Goal: Book appointment/travel/reservation

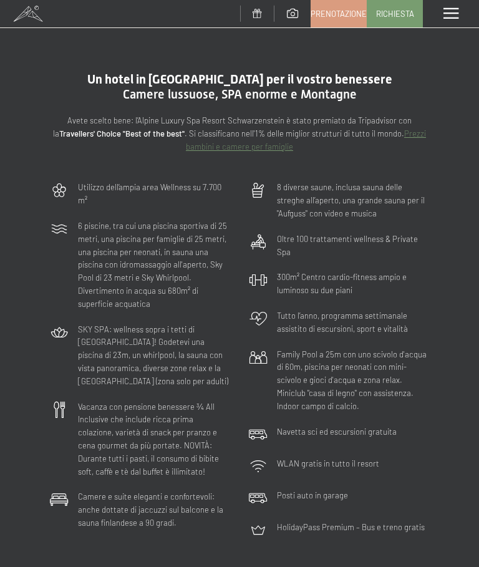
click at [395, 16] on span "Richiesta" at bounding box center [395, 13] width 38 height 11
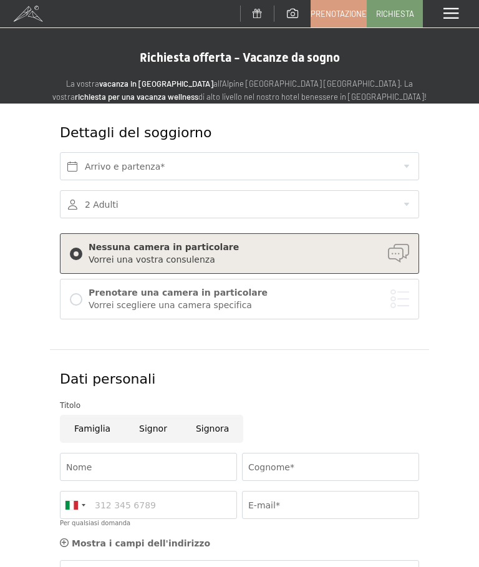
click at [359, 313] on div "Prenotare una camera in particolare Vorrei scegliere una camera specifica" at bounding box center [239, 299] width 359 height 41
click at [401, 206] on div at bounding box center [239, 204] width 359 height 28
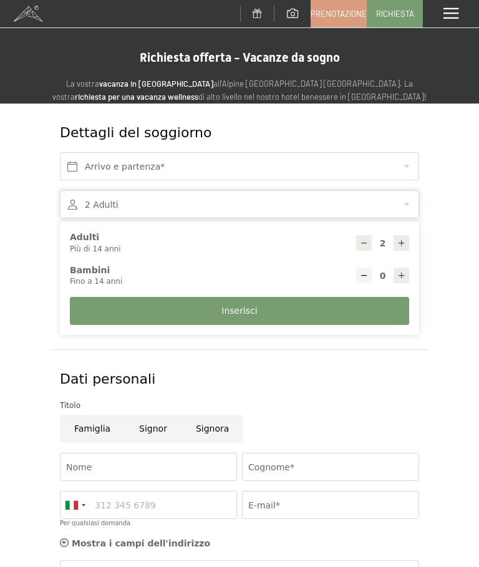
click at [404, 279] on div at bounding box center [402, 276] width 16 height 16
type input "1"
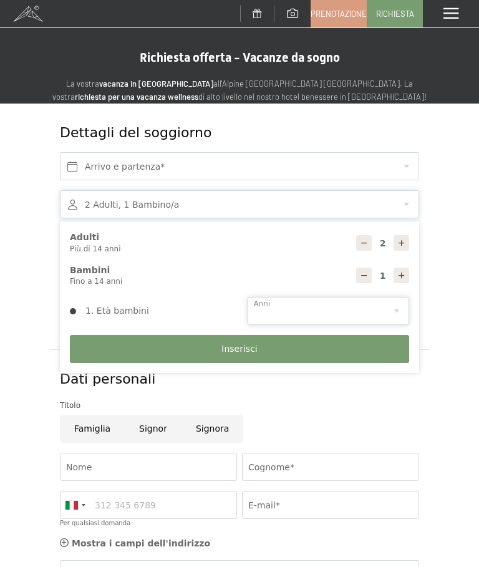
click at [368, 312] on select "0 1 2 3 4 5 6 7 8 9 10 11 12 13 14" at bounding box center [329, 311] width 162 height 28
select select "5"
click at [307, 359] on button "Inserisci" at bounding box center [239, 349] width 339 height 28
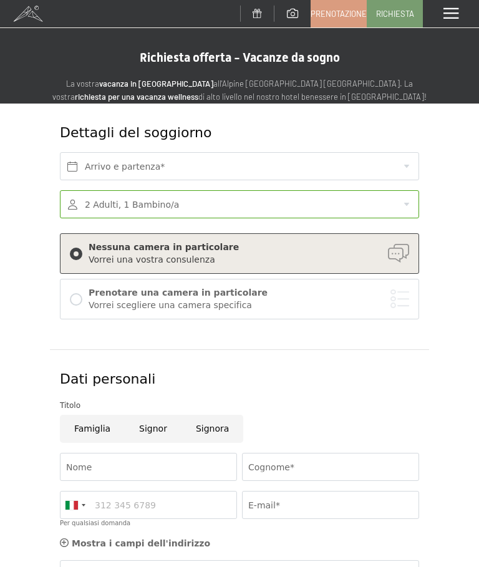
click at [329, 307] on div "Vorrei scegliere una camera specifica" at bounding box center [249, 305] width 321 height 12
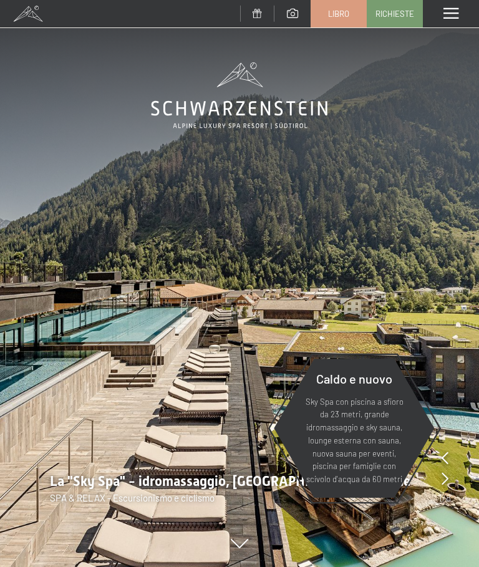
click at [452, 14] on span at bounding box center [450, 13] width 15 height 11
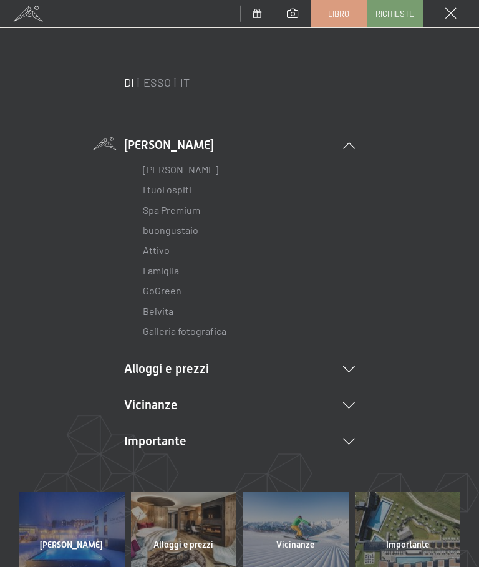
click at [393, 10] on font "Richieste" at bounding box center [394, 14] width 39 height 10
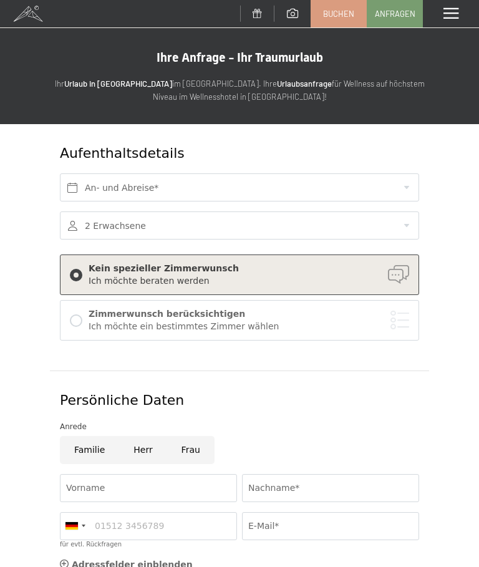
click at [456, 15] on span at bounding box center [450, 13] width 15 height 11
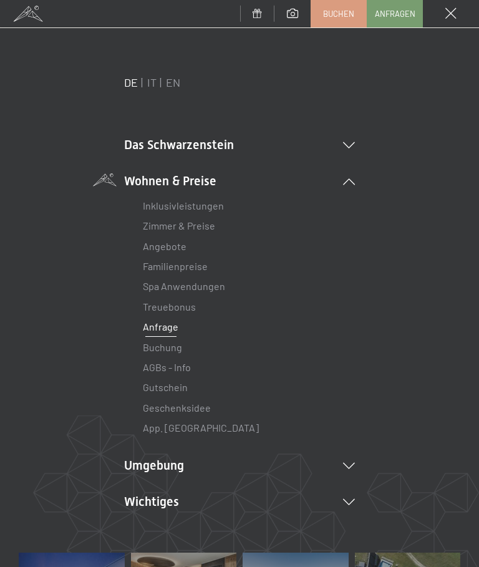
click at [154, 84] on link "IT" at bounding box center [151, 82] width 9 height 14
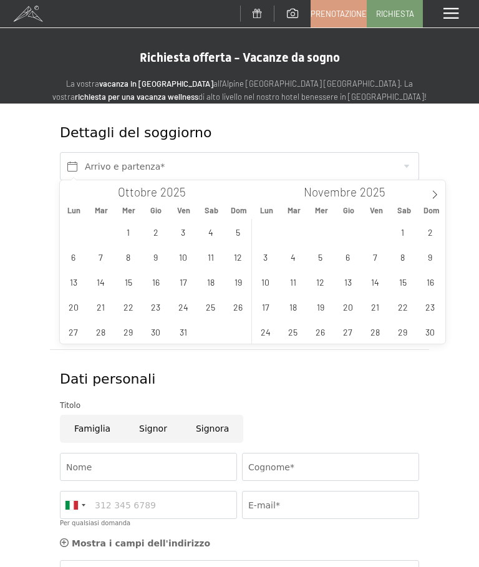
click at [437, 193] on icon at bounding box center [434, 194] width 9 height 9
click at [347, 286] on span "18" at bounding box center [348, 281] width 24 height 24
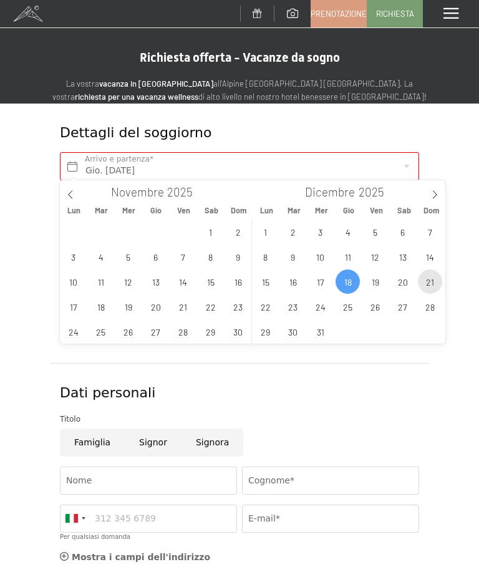
click at [429, 278] on span "21" at bounding box center [430, 281] width 24 height 24
type input "Gio. 18/12/2025 - Dom. 21/12/2025"
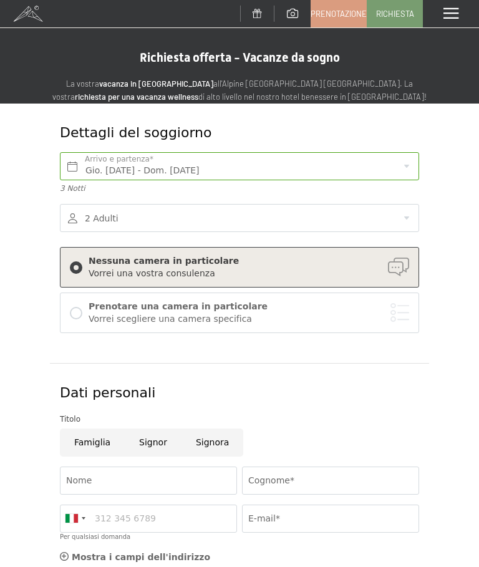
click at [404, 215] on div at bounding box center [239, 218] width 359 height 28
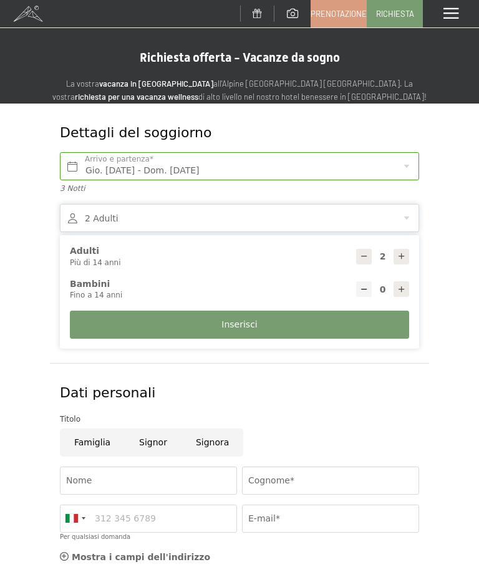
click at [400, 291] on div at bounding box center [402, 289] width 16 height 16
type input "1"
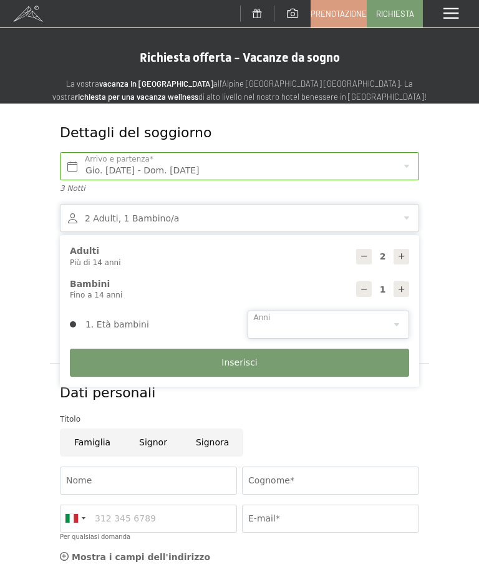
click at [385, 323] on select "0 1 2 3 4 5 6 7 8 9 10 11 12 13 14" at bounding box center [329, 325] width 162 height 28
select select "5"
click at [296, 367] on button "Inserisci" at bounding box center [239, 363] width 339 height 28
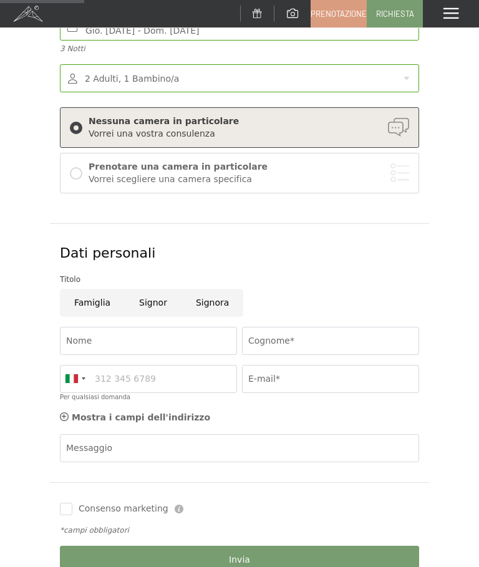
scroll to position [140, 0]
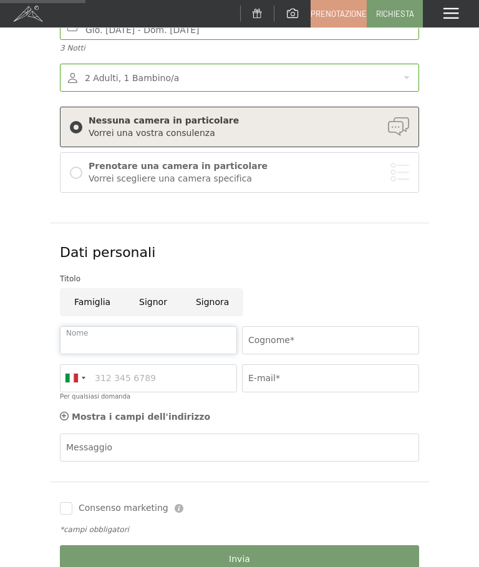
click at [79, 336] on input "Nome" at bounding box center [148, 340] width 177 height 28
type input "fabio"
click at [354, 337] on input "Cognome*" at bounding box center [330, 340] width 177 height 28
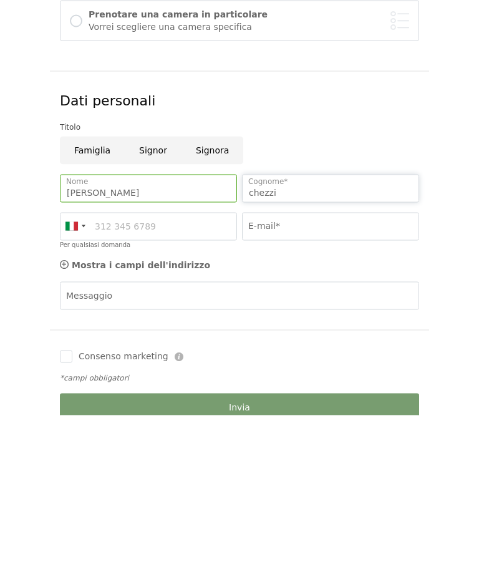
type input "chezzi"
click at [326, 364] on input "E-mail*" at bounding box center [330, 378] width 177 height 28
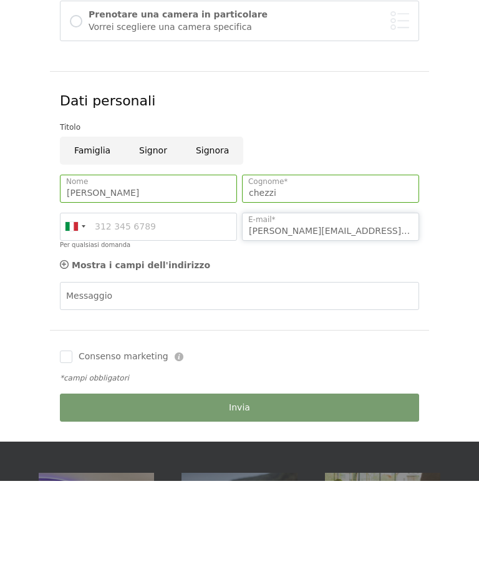
scroll to position [210, 0]
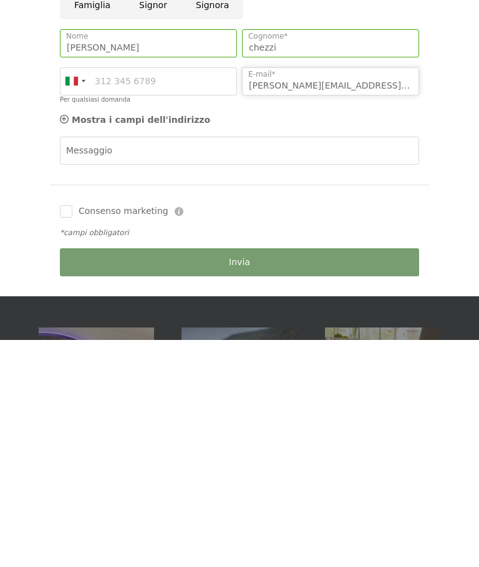
type input "fabio.chezzi@ibsa.ch"
click at [302, 470] on div "Invia" at bounding box center [239, 489] width 364 height 38
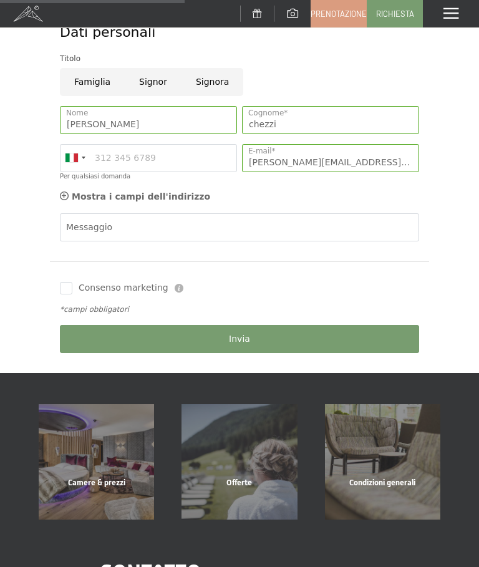
scroll to position [360, 0]
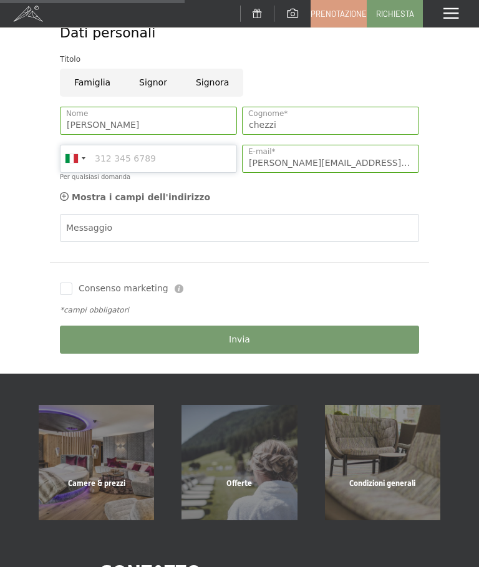
click at [96, 153] on input "Per qualsiasi domanda" at bounding box center [148, 159] width 177 height 28
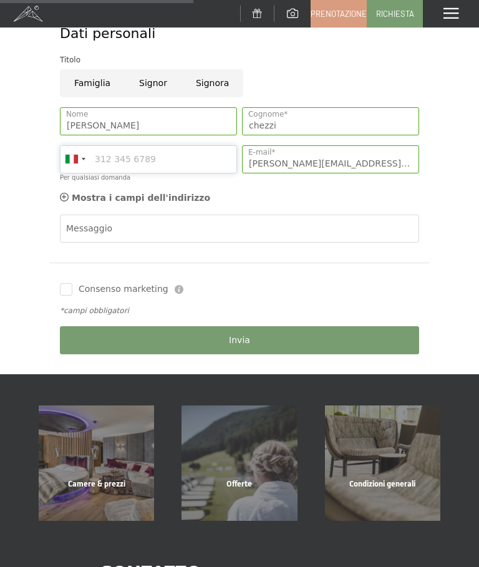
scroll to position [357, 0]
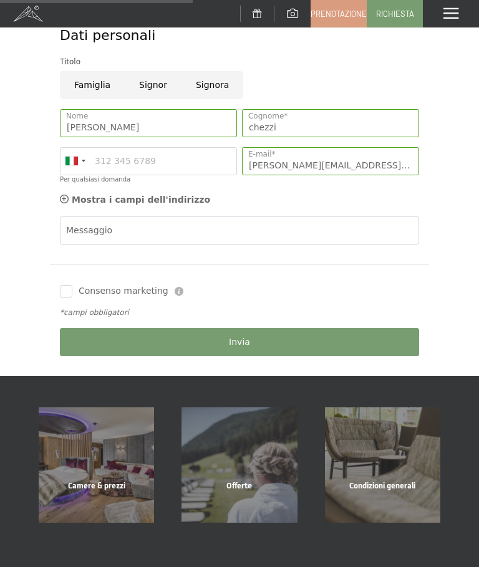
click at [309, 343] on button "Invia" at bounding box center [239, 342] width 359 height 28
